Goal: Communication & Community: Connect with others

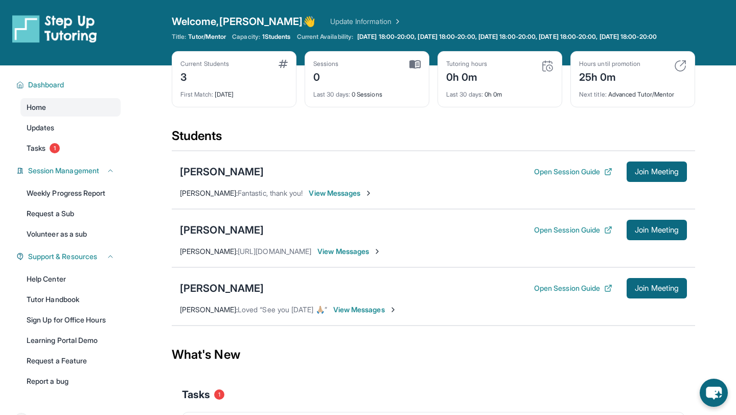
scroll to position [74, 0]
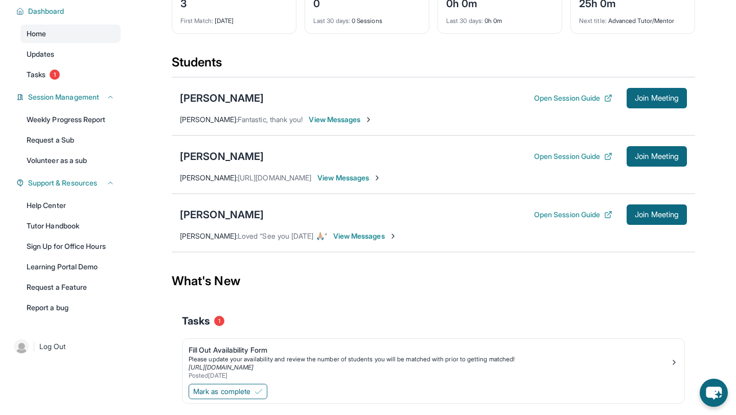
click at [370, 183] on span "View Messages" at bounding box center [350, 178] width 64 height 10
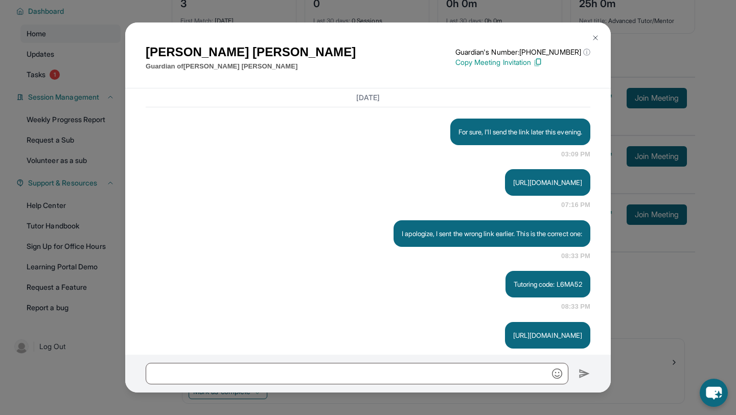
scroll to position [1161, 0]
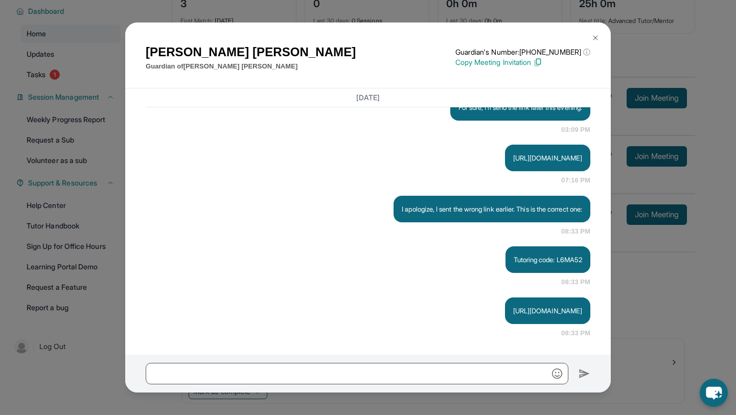
click at [595, 40] on img at bounding box center [596, 38] width 8 height 8
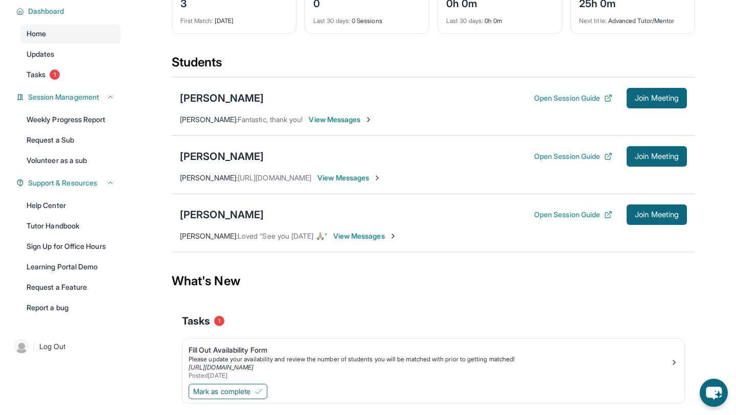
click at [376, 241] on span "View Messages" at bounding box center [365, 236] width 64 height 10
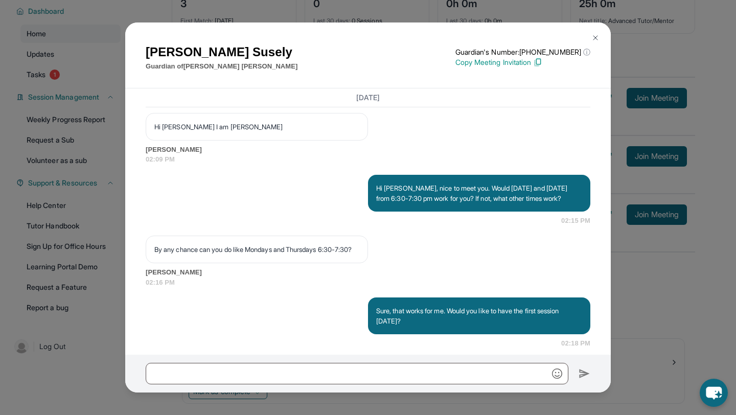
scroll to position [714, 0]
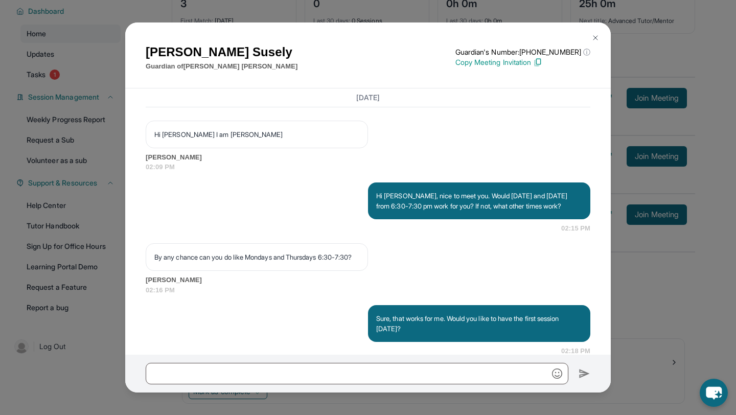
click at [598, 34] on img at bounding box center [596, 38] width 8 height 8
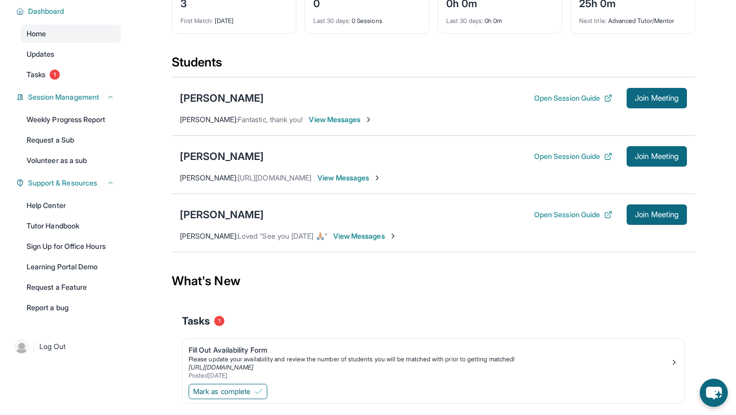
click at [333, 125] on span "View Messages" at bounding box center [341, 120] width 64 height 10
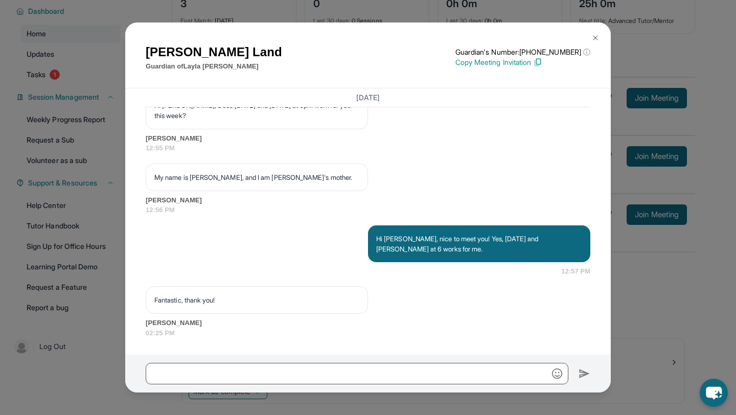
scroll to position [78, 0]
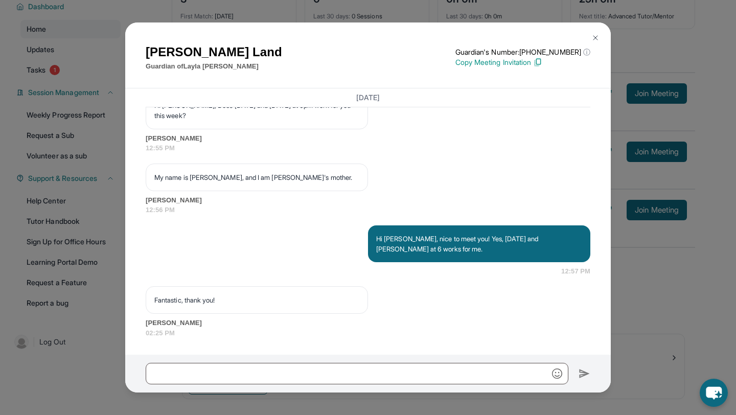
click at [601, 34] on button at bounding box center [596, 38] width 20 height 20
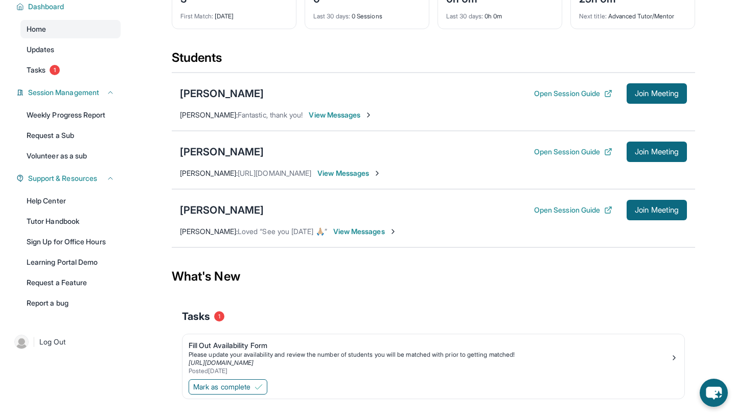
click at [376, 237] on span "View Messages" at bounding box center [365, 232] width 64 height 10
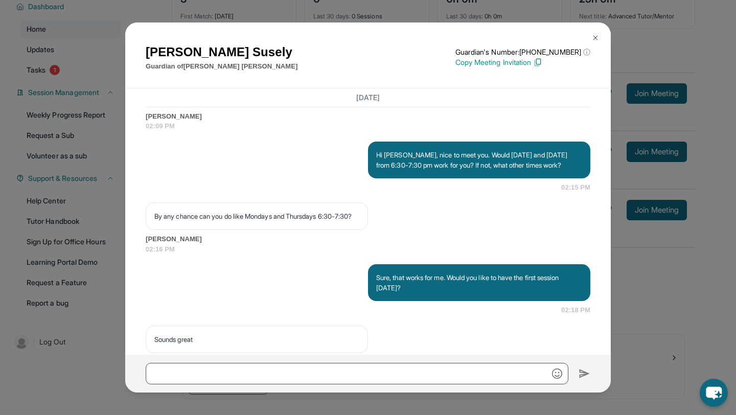
scroll to position [749, 0]
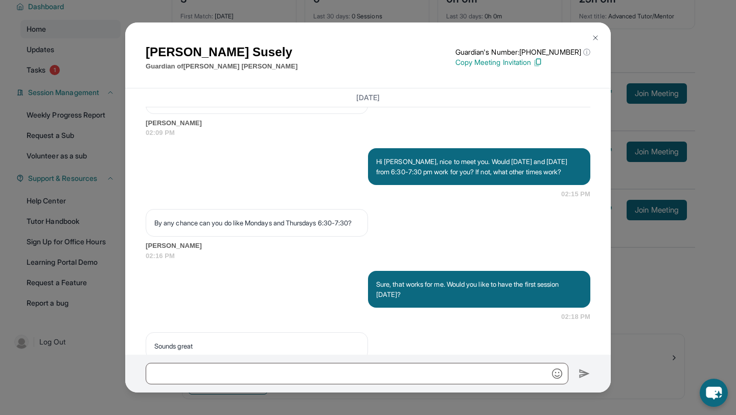
click at [593, 37] on img at bounding box center [596, 38] width 8 height 8
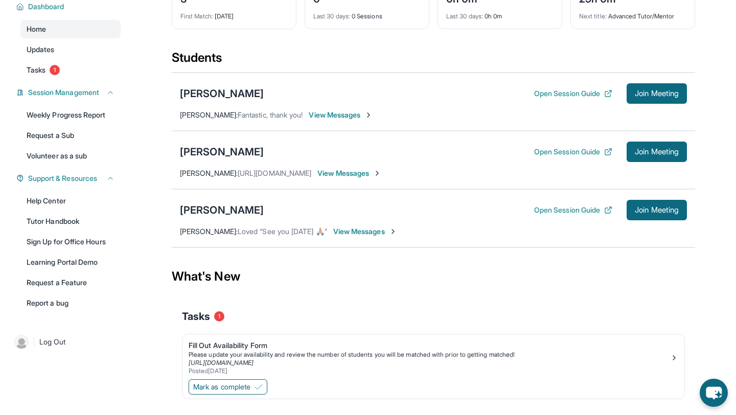
click at [335, 120] on span "View Messages" at bounding box center [341, 115] width 64 height 10
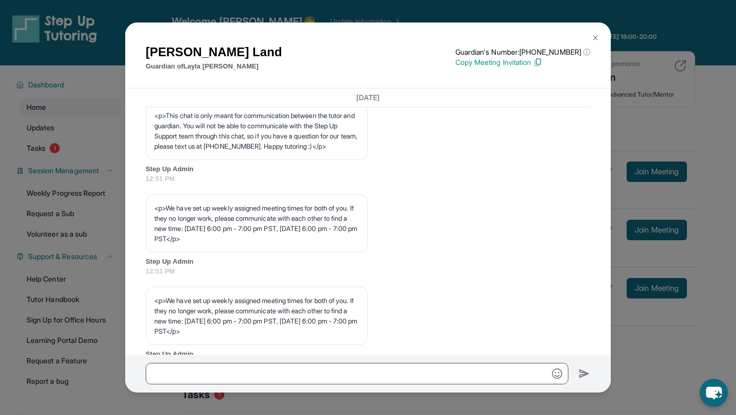
scroll to position [389, 0]
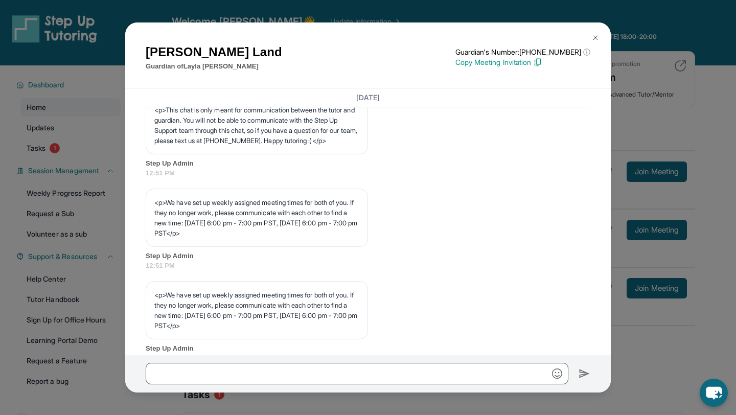
click at [597, 35] on img at bounding box center [596, 38] width 8 height 8
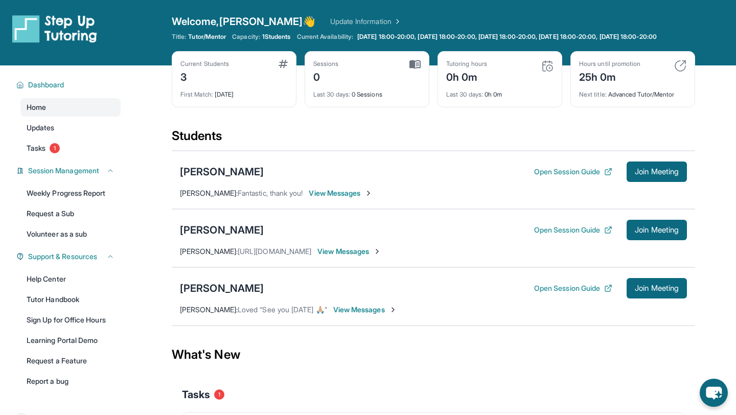
click at [337, 198] on span "View Messages" at bounding box center [341, 193] width 64 height 10
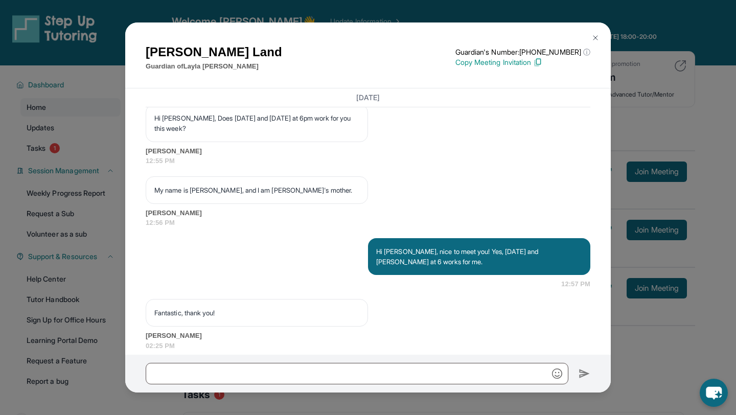
scroll to position [774, 0]
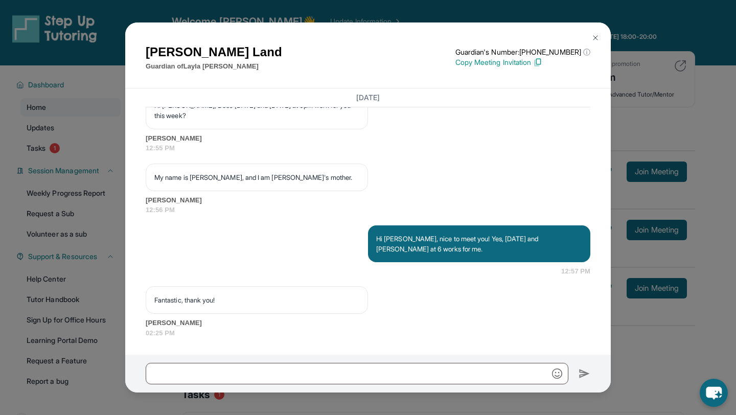
click at [597, 35] on img at bounding box center [596, 38] width 8 height 8
